Goal: Task Accomplishment & Management: Manage account settings

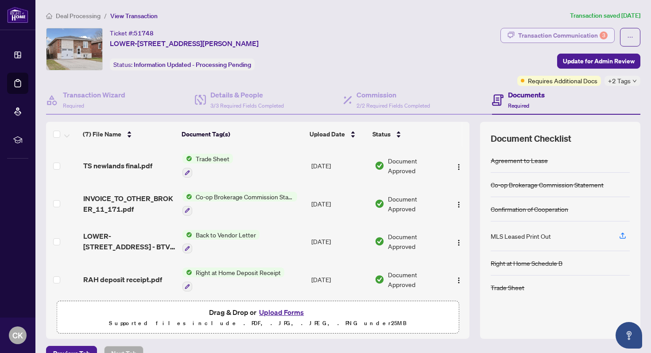
click at [526, 33] on div "Transaction Communication 3" at bounding box center [562, 35] width 89 height 14
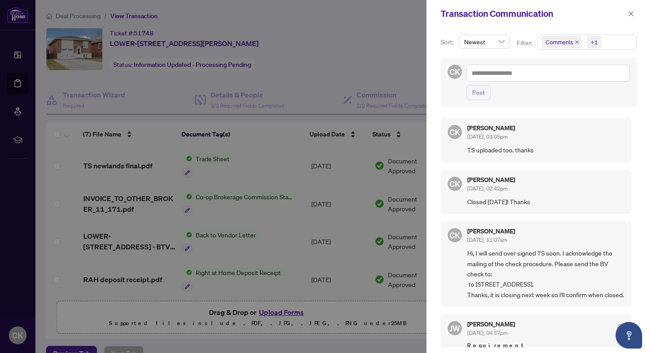
click at [350, 11] on div at bounding box center [325, 176] width 651 height 353
click at [26, 52] on div at bounding box center [325, 176] width 651 height 353
click at [634, 12] on button "button" at bounding box center [631, 13] width 12 height 11
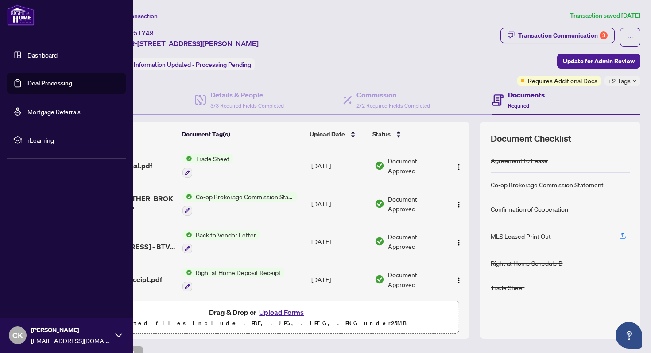
click at [27, 53] on link "Dashboard" at bounding box center [42, 55] width 30 height 8
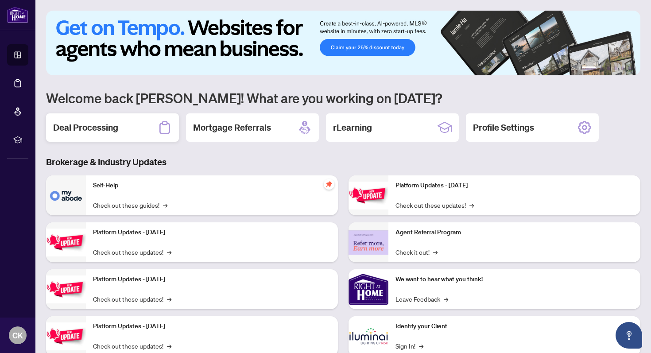
click at [101, 132] on h2 "Deal Processing" at bounding box center [85, 127] width 65 height 12
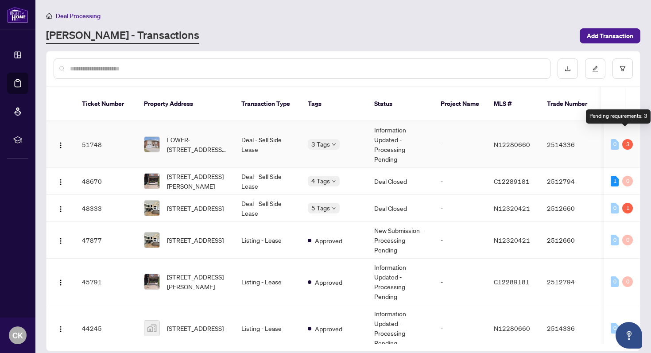
click at [622, 139] on div "3" at bounding box center [627, 144] width 11 height 11
click at [318, 136] on div "Requires Additional Docs" at bounding box center [353, 139] width 81 height 10
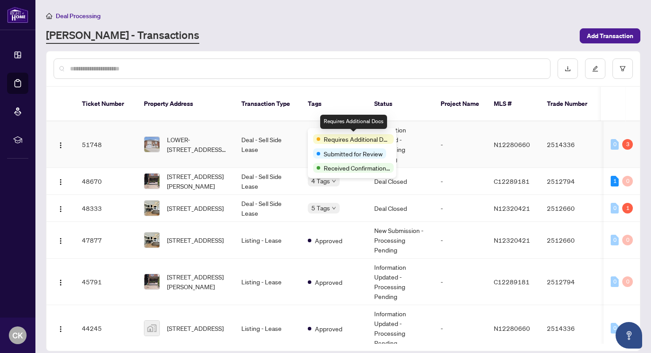
click at [318, 136] on div "Requires Additional Docs" at bounding box center [353, 139] width 81 height 10
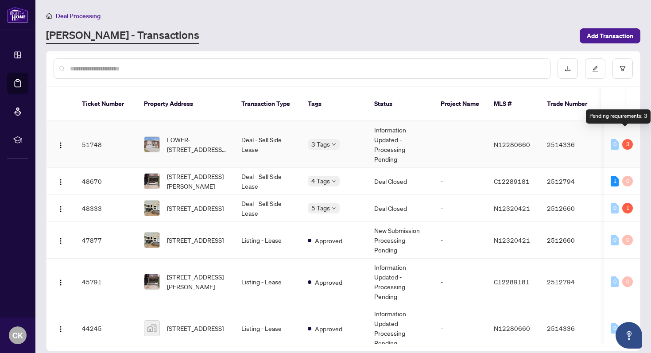
click at [623, 139] on div "3" at bounding box center [627, 144] width 11 height 11
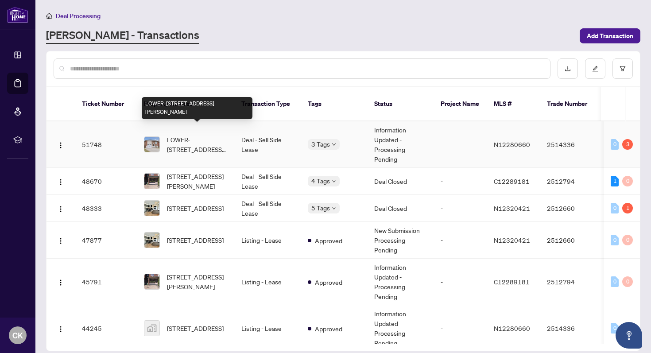
click at [200, 135] on span "LOWER-[STREET_ADDRESS][PERSON_NAME]" at bounding box center [197, 144] width 60 height 19
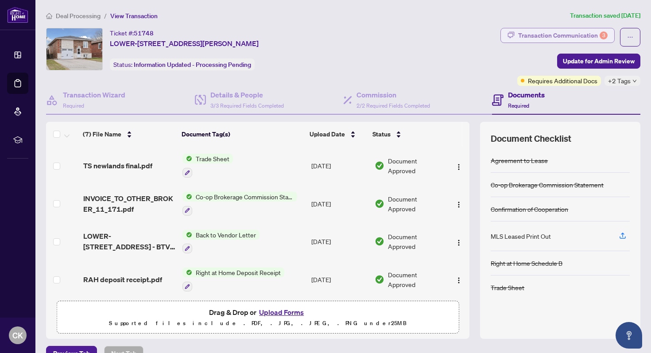
click at [579, 35] on div "Transaction Communication 3" at bounding box center [562, 35] width 89 height 14
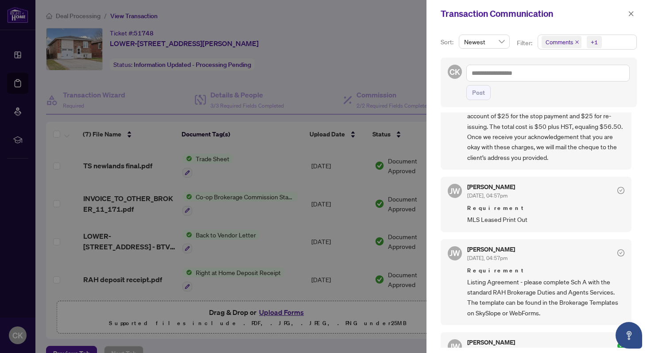
scroll to position [447, 0]
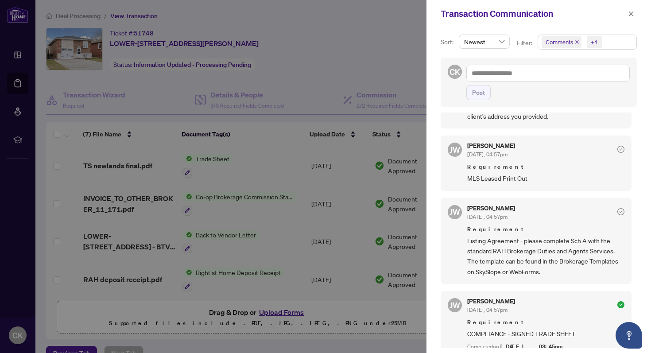
click at [379, 55] on div at bounding box center [325, 176] width 651 height 353
click at [630, 16] on icon "close" at bounding box center [630, 14] width 6 height 6
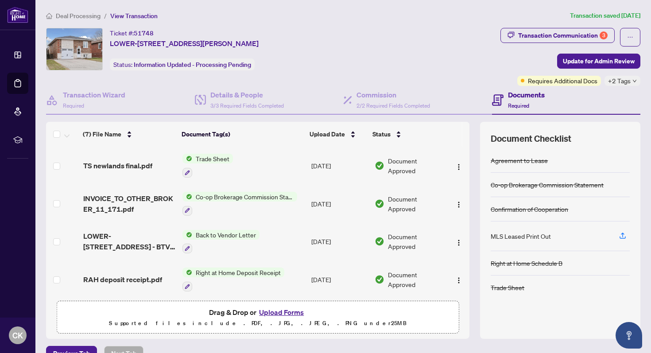
scroll to position [112, 0]
